Goal: Task Accomplishment & Management: Use online tool/utility

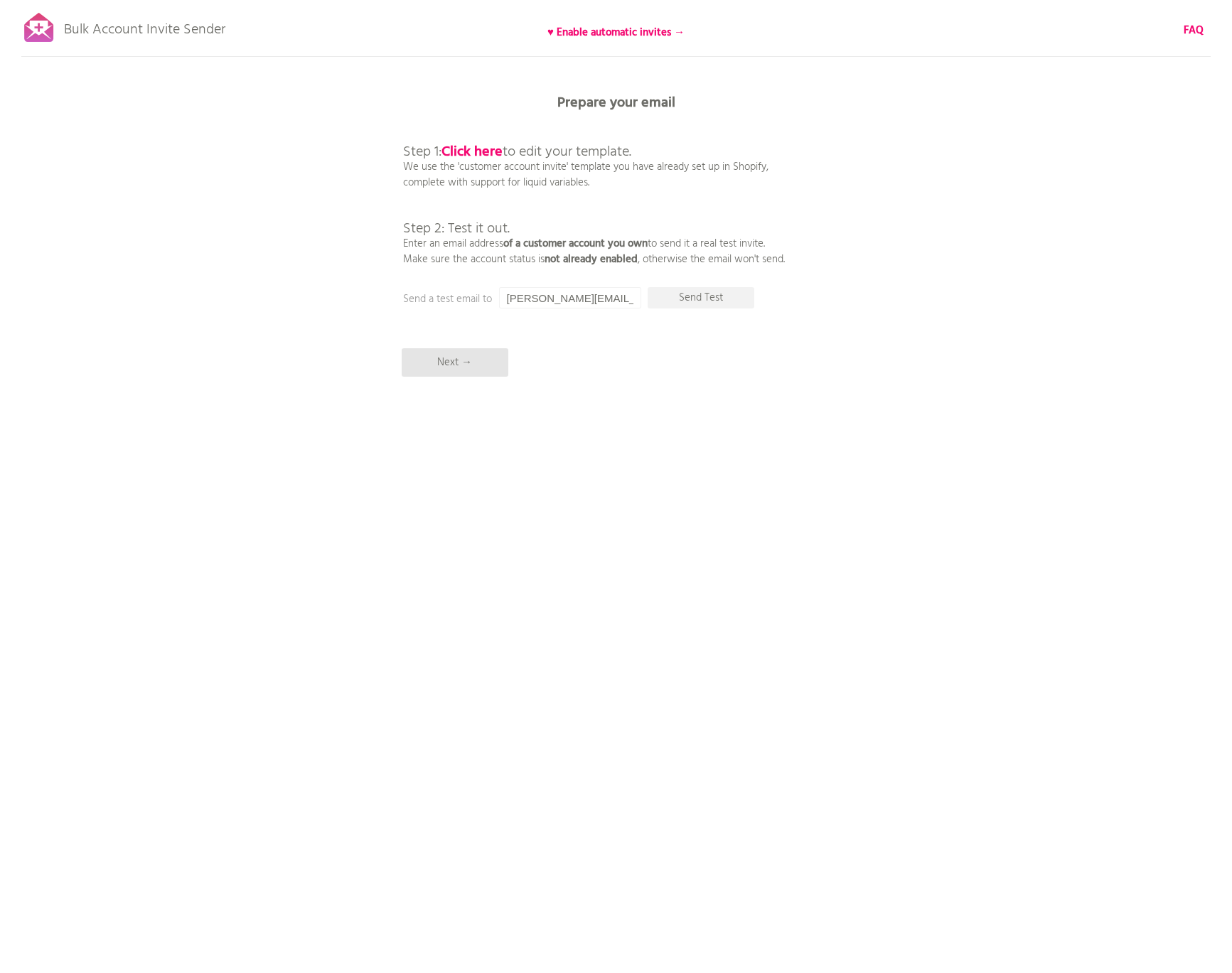
click at [715, 417] on div "Bulk Account Invite Sender ♥ Enable automatic invites → FAQ Synced all customer…" at bounding box center [616, 249] width 1232 height 497
click at [690, 297] on p "Send Test" at bounding box center [701, 297] width 107 height 21
click at [569, 299] on input "[PERSON_NAME][EMAIL_ADDRESS][DOMAIN_NAME]" at bounding box center [570, 297] width 142 height 21
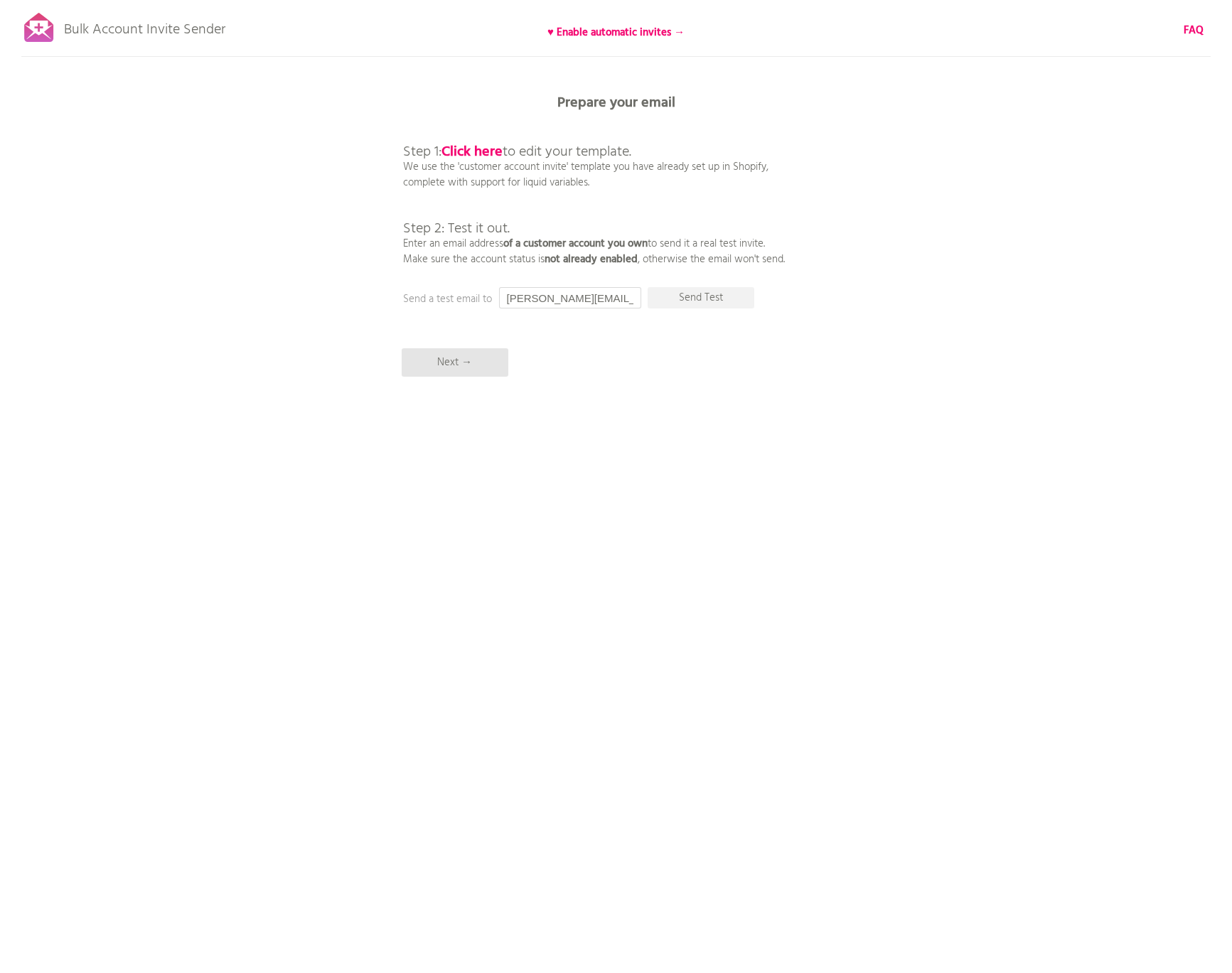
paste input "mark@sphere43"
type input "[EMAIL_ADDRESS][DOMAIN_NAME]"
click at [599, 368] on div "Bulk Account Invite Sender ♥ Enable automatic invites → FAQ Synced all customer…" at bounding box center [616, 249] width 1232 height 497
click at [685, 299] on p "Send Test" at bounding box center [701, 297] width 107 height 21
click at [610, 384] on div "Bulk Account Invite Sender ♥ Enable automatic invites → FAQ Synced all customer…" at bounding box center [616, 249] width 1232 height 497
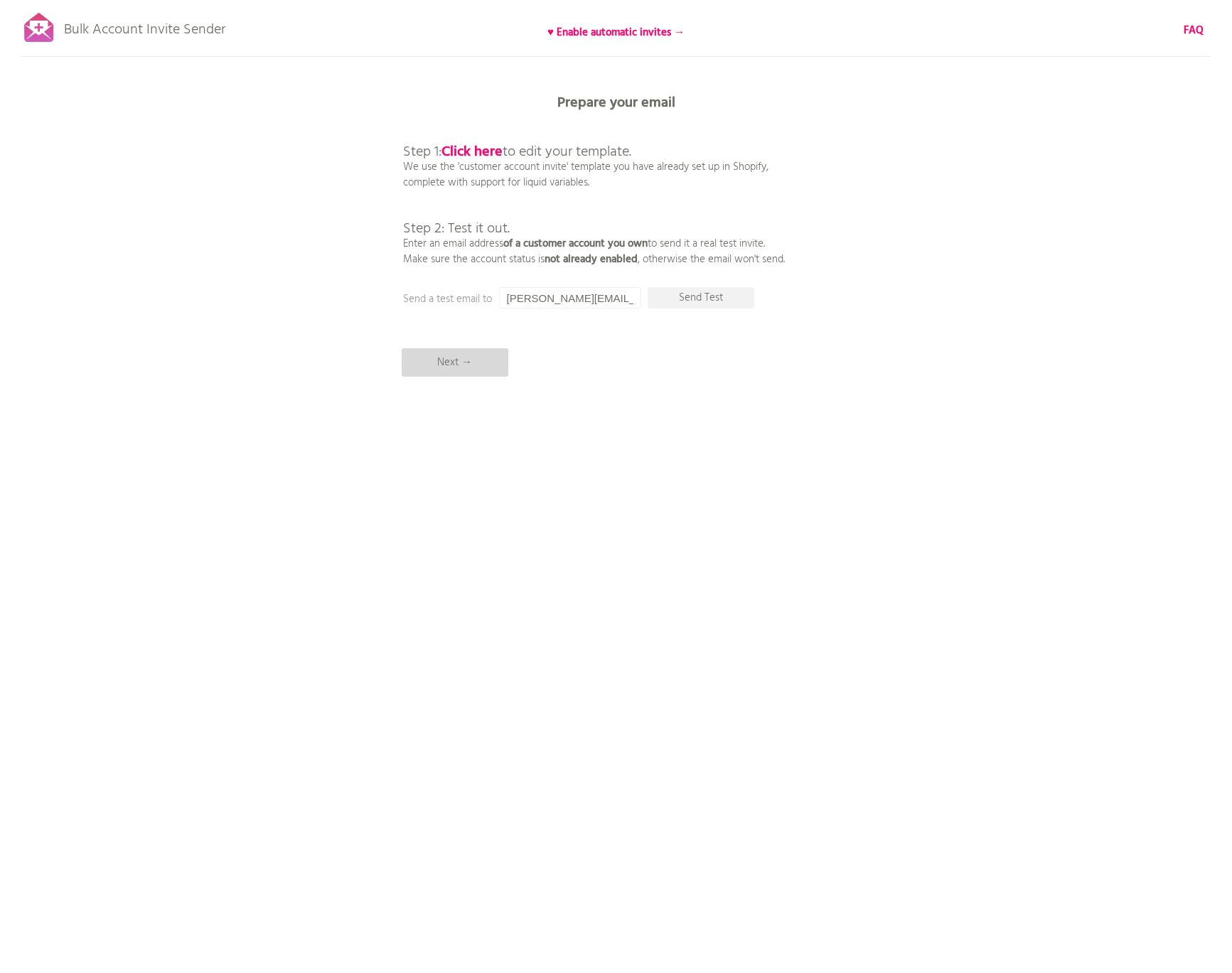
click at [469, 357] on p "Next →" at bounding box center [455, 363] width 107 height 28
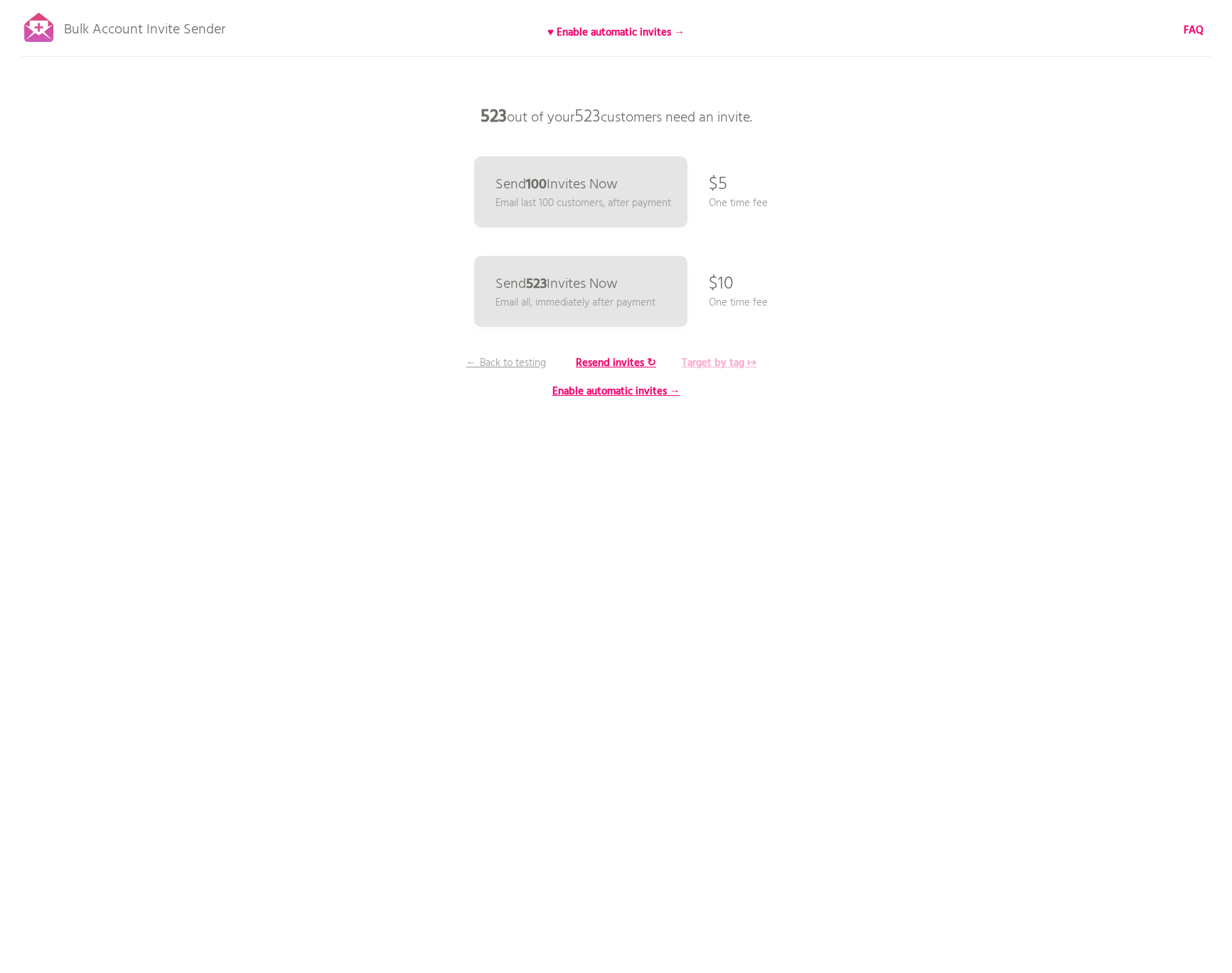
click at [715, 362] on b "Target by tag ↦" at bounding box center [719, 363] width 75 height 17
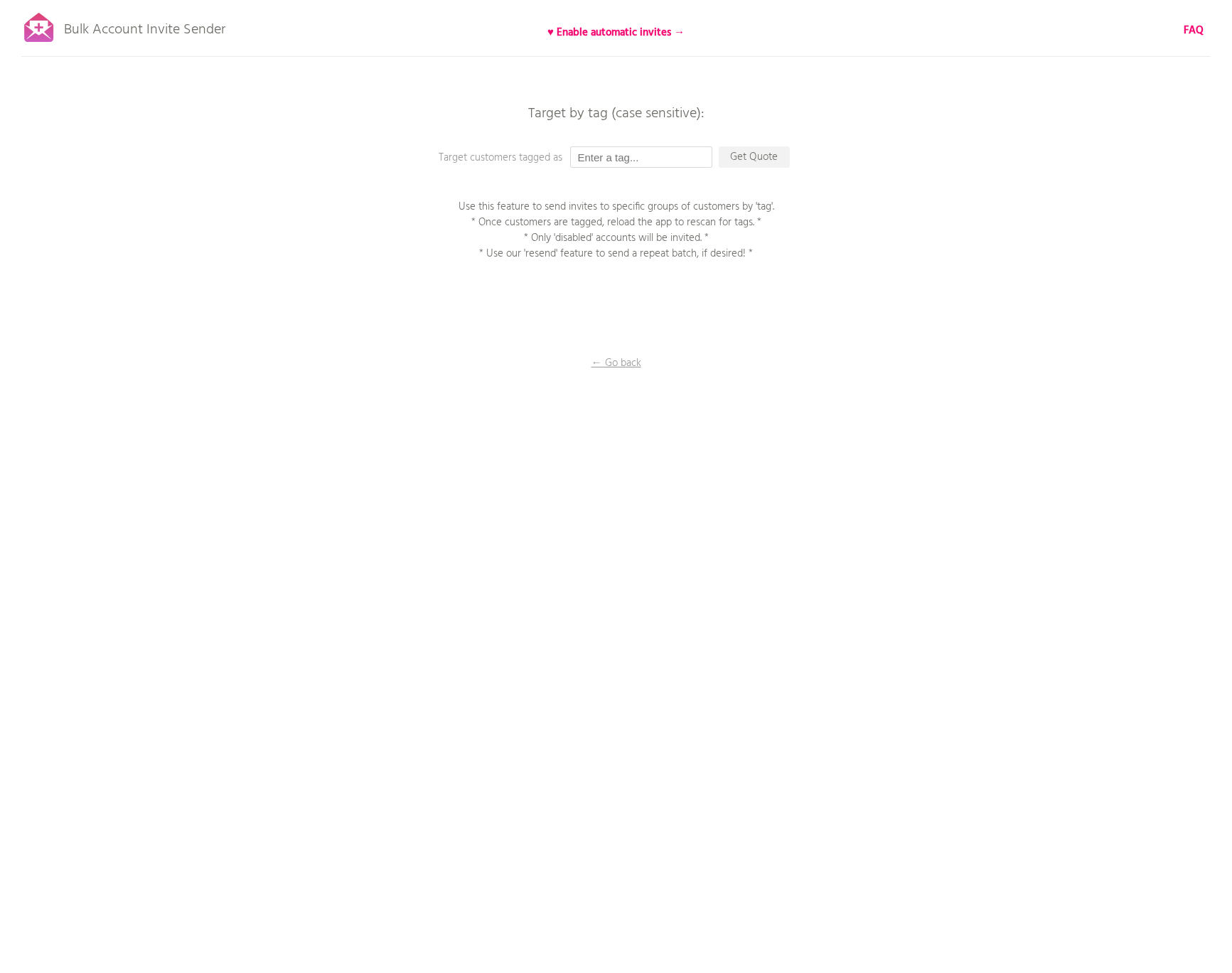
click at [639, 157] on input "text" at bounding box center [641, 157] width 142 height 21
type input "activate"
click at [752, 153] on p "Get Quote" at bounding box center [754, 157] width 71 height 21
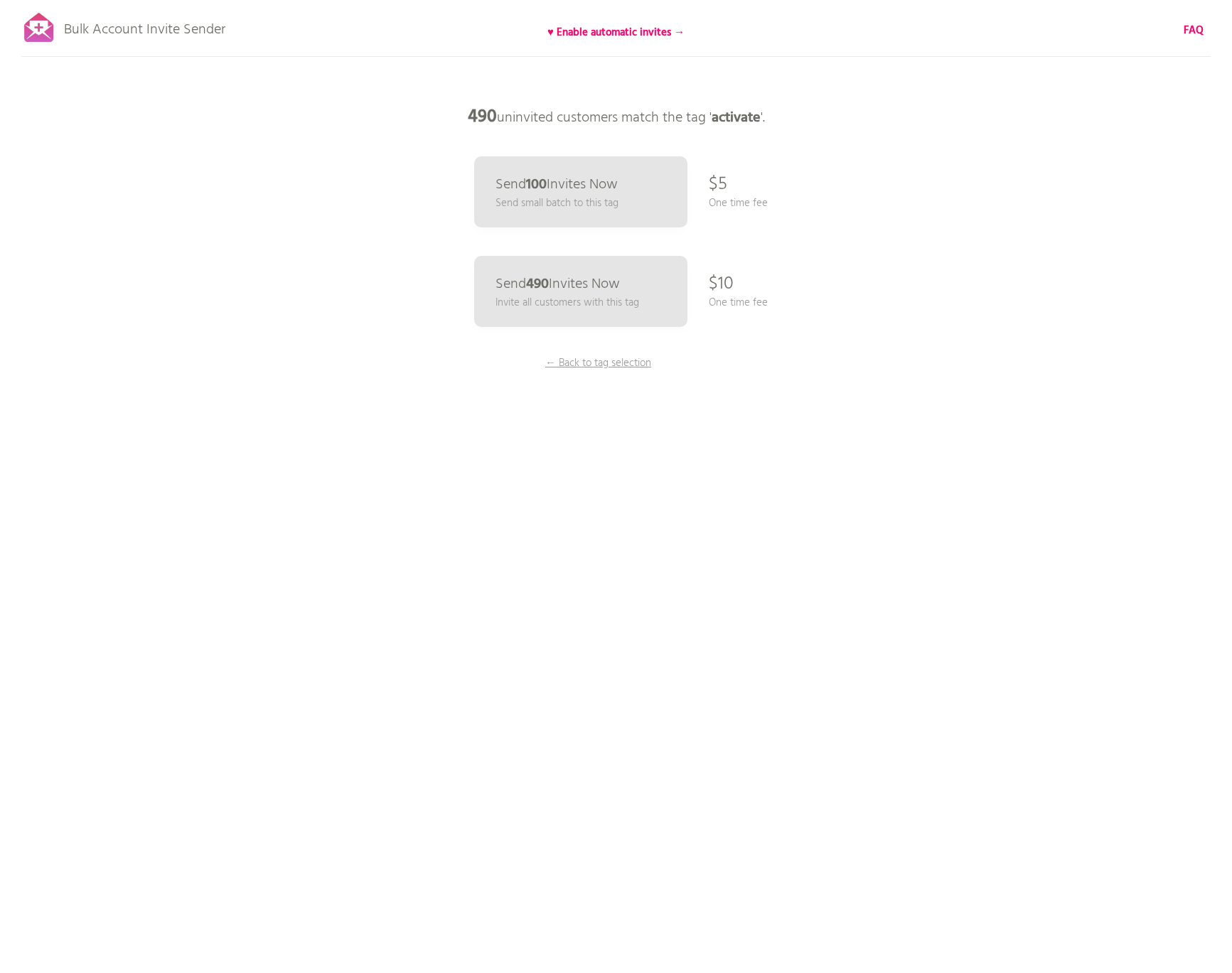
click at [800, 445] on div "Bulk Account Invite Sender ♥ Enable automatic invites → FAQ Synced all customer…" at bounding box center [616, 249] width 1232 height 497
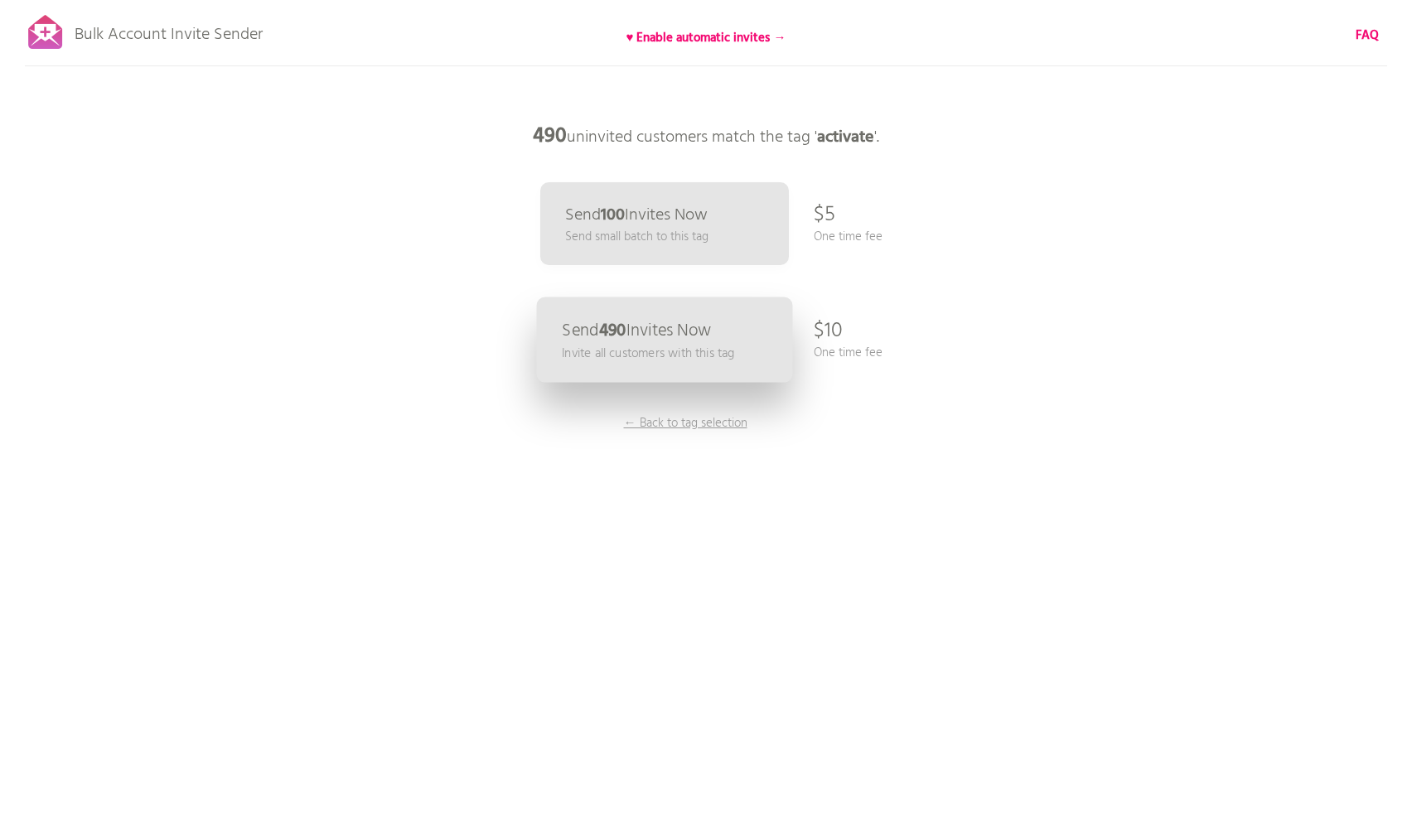
click at [720, 330] on link "Send 490 Invites Now Invite all customers with this tag" at bounding box center [665, 340] width 256 height 85
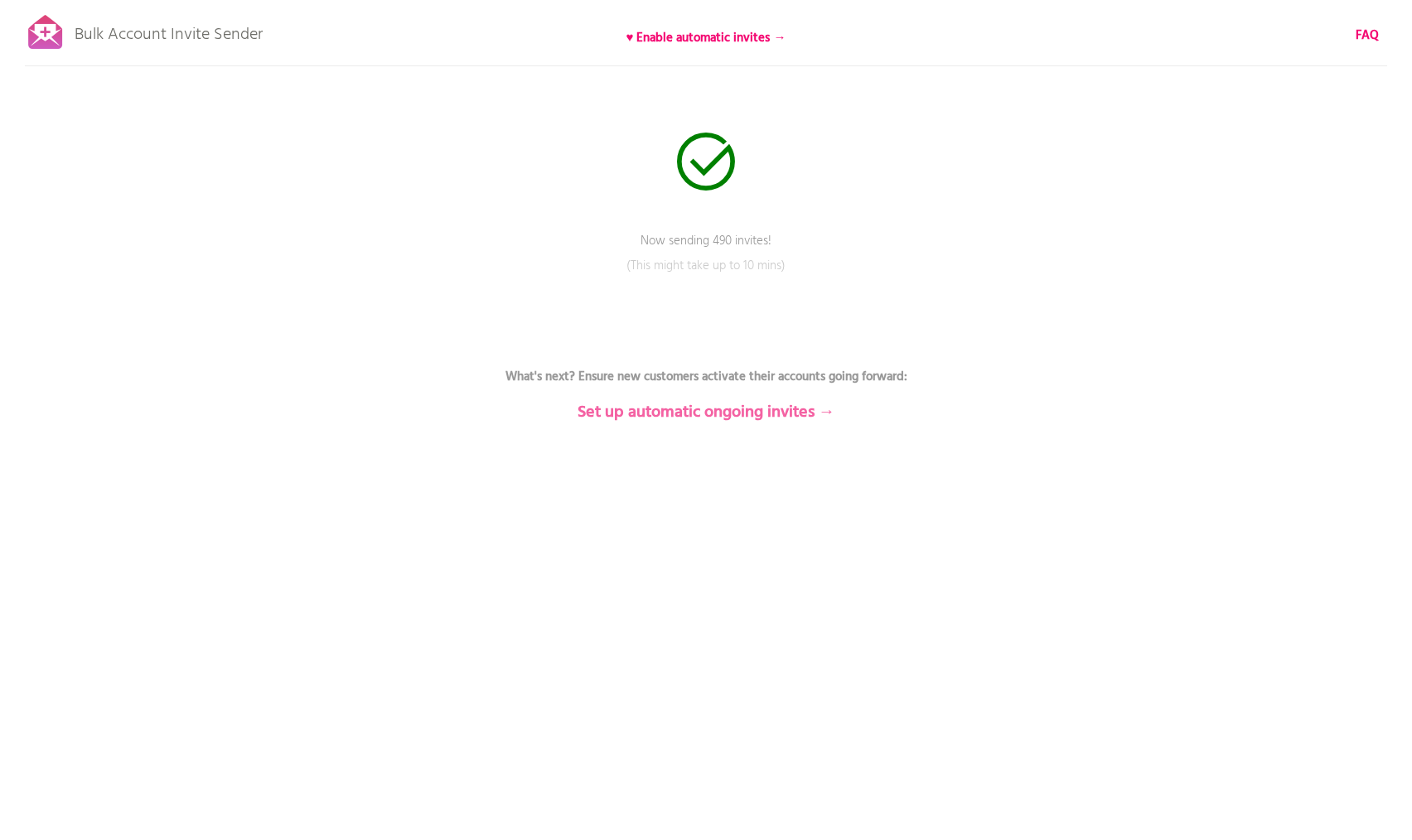
click at [756, 412] on b "Set up automatic ongoing invites →" at bounding box center [707, 411] width 258 height 26
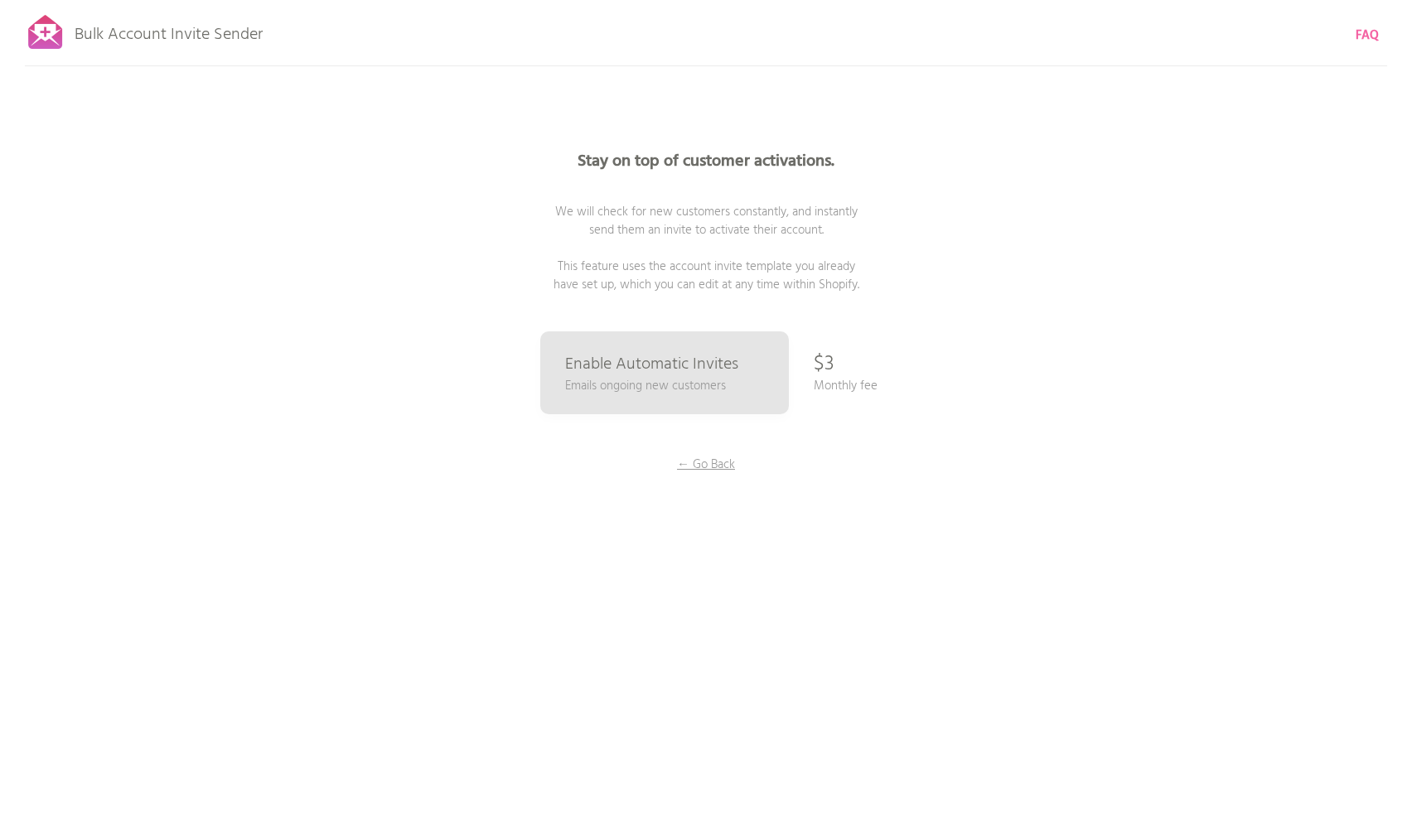
click at [1361, 33] on b "FAQ" at bounding box center [1367, 35] width 24 height 20
